Goal: Information Seeking & Learning: Learn about a topic

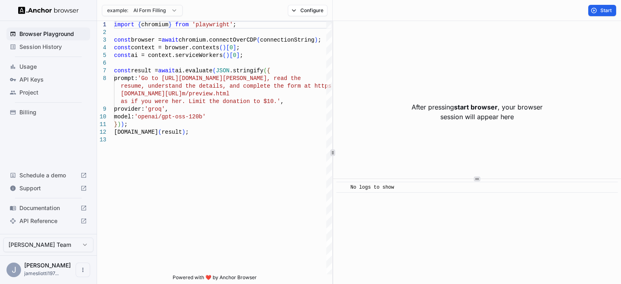
click at [24, 110] on span "Billing" at bounding box center [53, 112] width 68 height 8
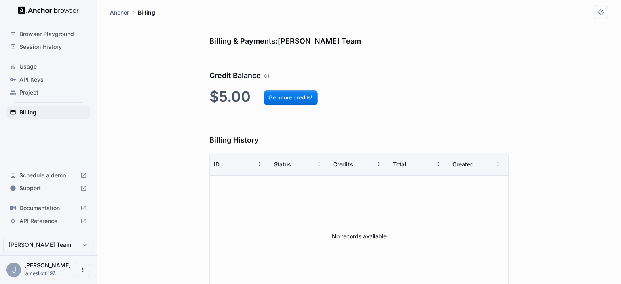
click at [47, 7] on img at bounding box center [48, 10] width 61 height 8
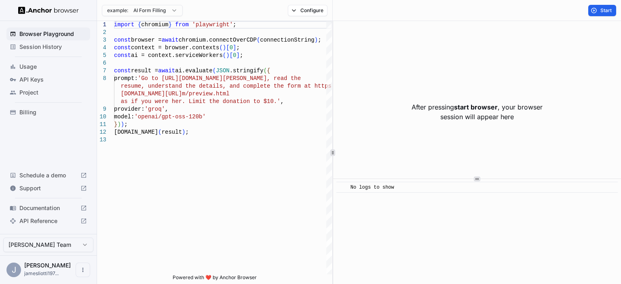
click at [595, 11] on button "Start" at bounding box center [602, 10] width 28 height 11
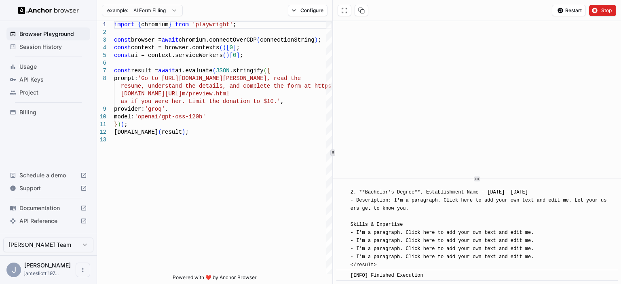
scroll to position [1304, 0]
click at [25, 65] on span "Usage" at bounding box center [53, 67] width 68 height 8
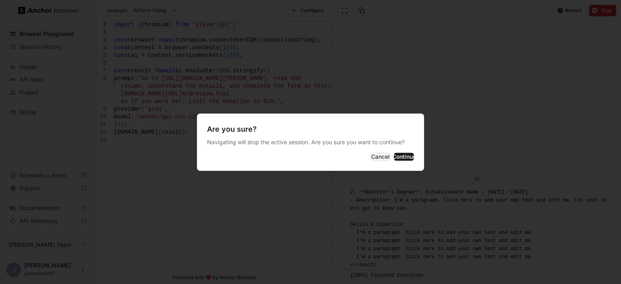
click at [397, 161] on button "Continue" at bounding box center [404, 157] width 20 height 8
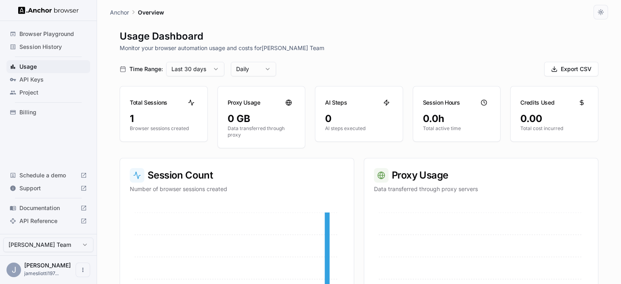
click at [28, 209] on span "Documentation" at bounding box center [48, 208] width 58 height 8
click at [36, 9] on img at bounding box center [48, 10] width 61 height 8
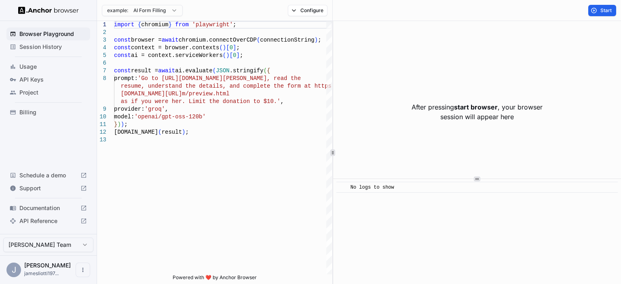
click at [34, 225] on span "API Reference" at bounding box center [48, 221] width 58 height 8
